Goal: Information Seeking & Learning: Learn about a topic

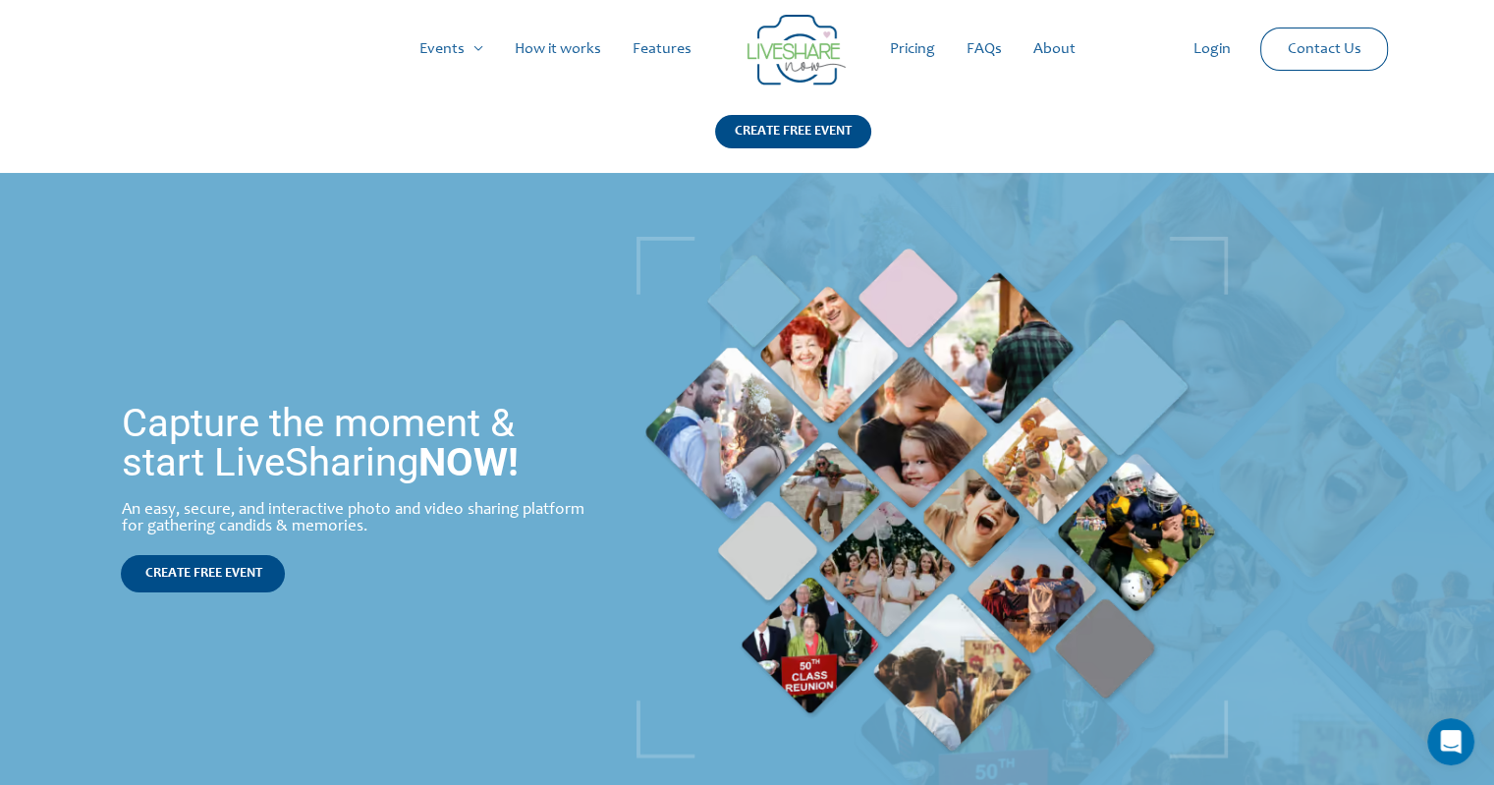
click at [574, 49] on link "How it works" at bounding box center [558, 49] width 118 height 63
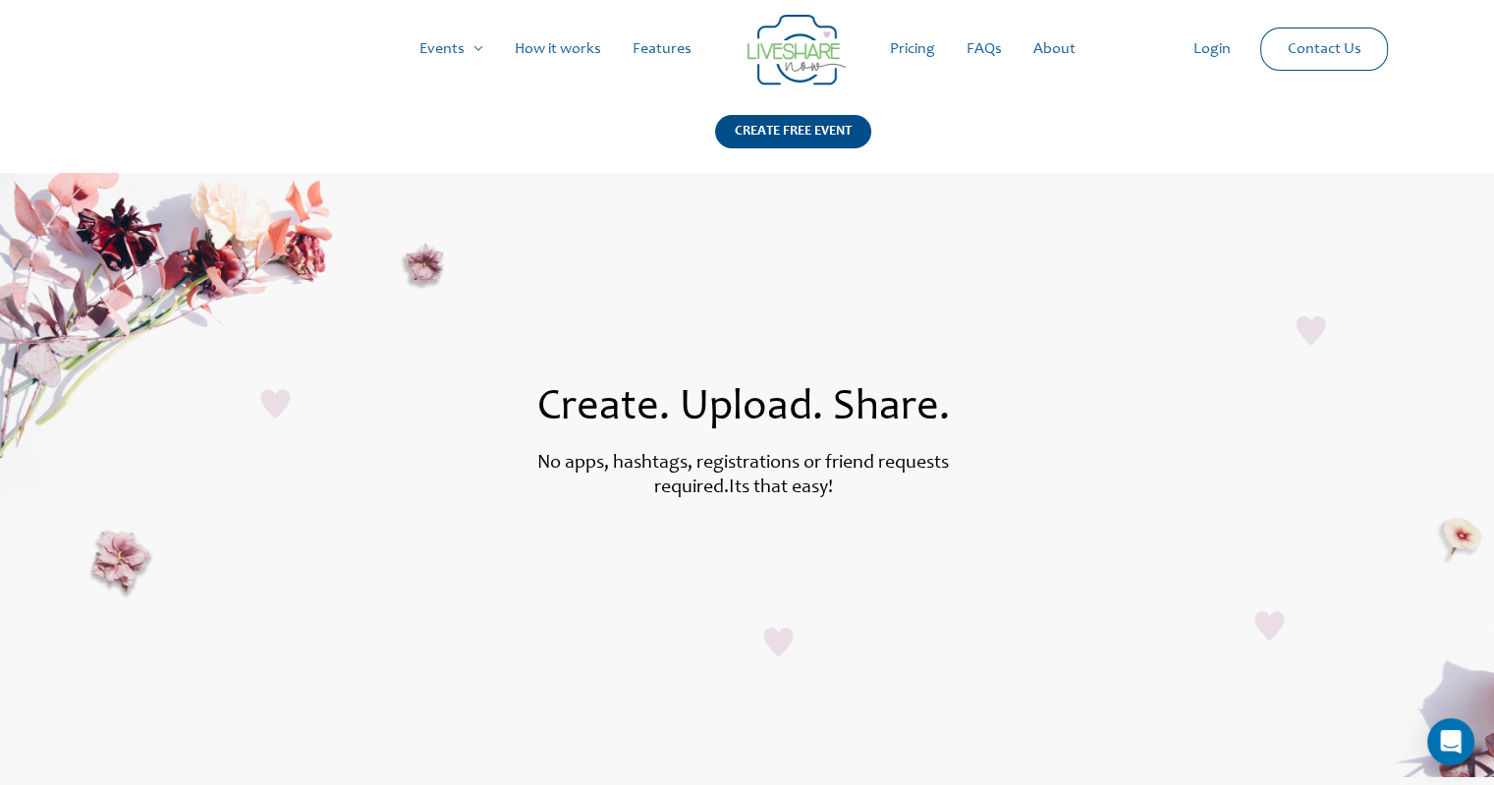
click at [915, 39] on link "Pricing" at bounding box center [912, 49] width 77 height 63
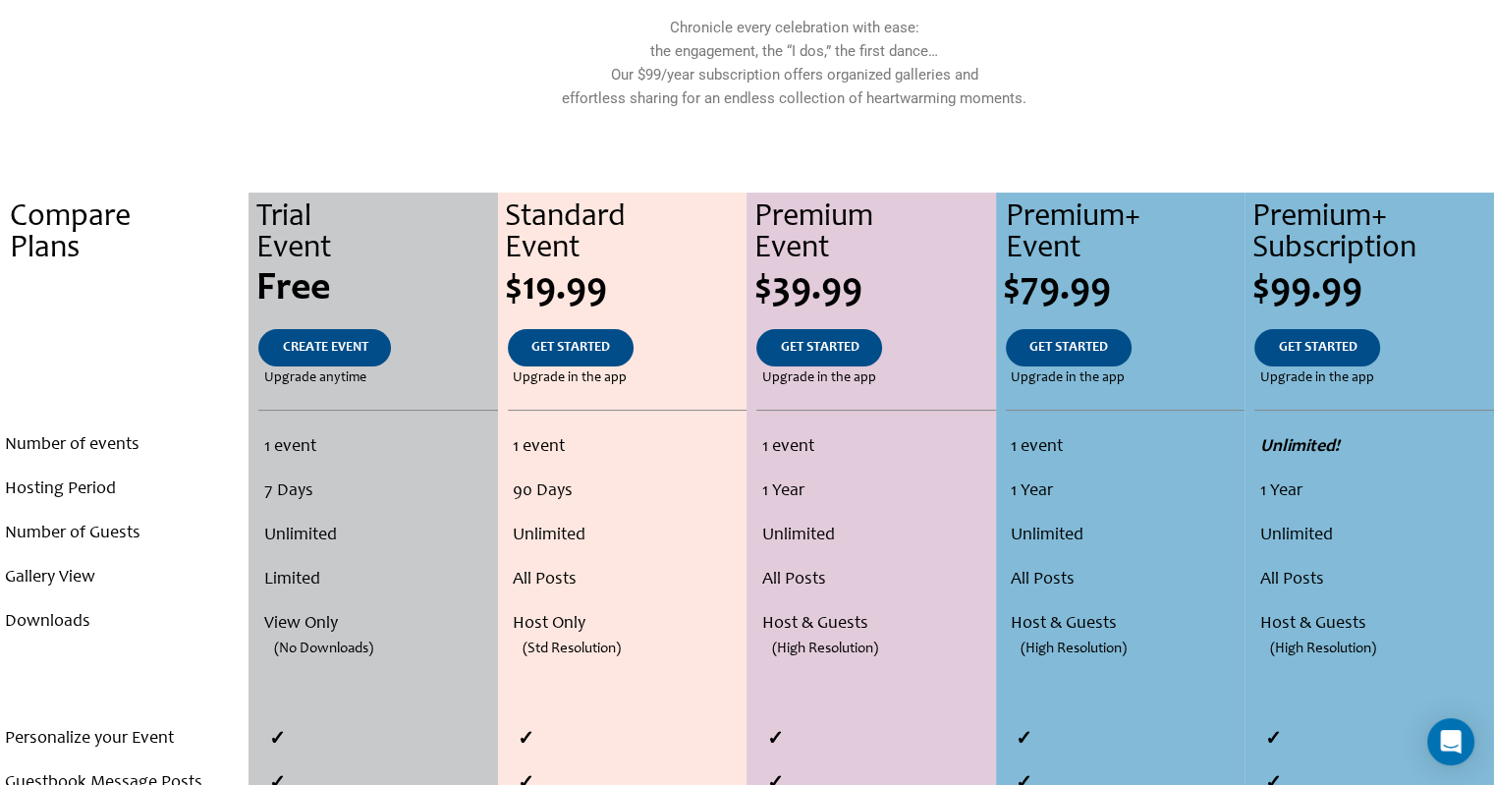
scroll to position [267, 0]
